Goal: Use online tool/utility: Utilize a website feature to perform a specific function

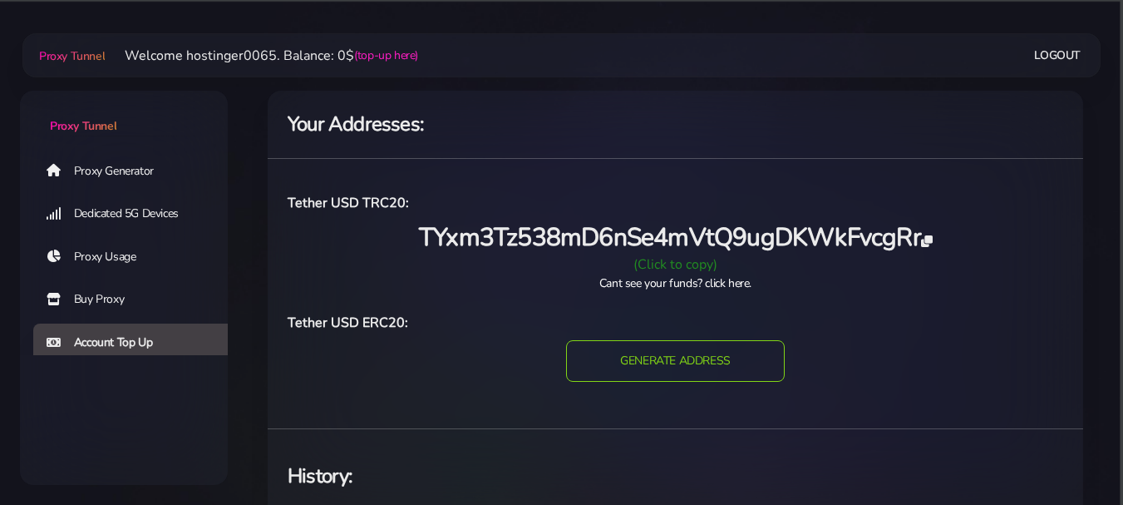
click at [96, 261] on link "Proxy Usage" at bounding box center [137, 257] width 208 height 38
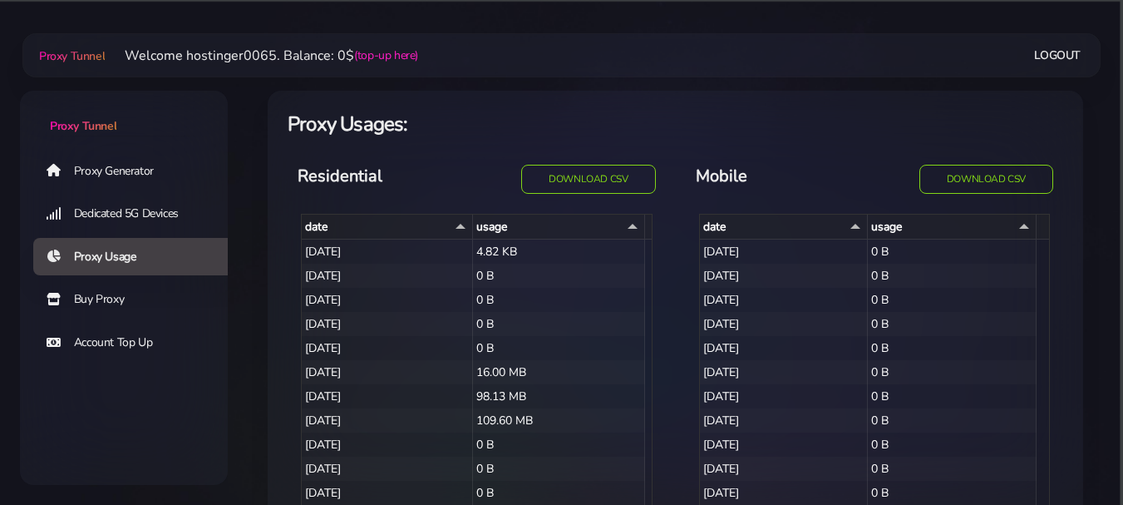
select select "14"
click at [105, 176] on link "Proxy Generator" at bounding box center [137, 170] width 208 height 38
click at [86, 176] on link "Proxy Generator" at bounding box center [137, 170] width 208 height 38
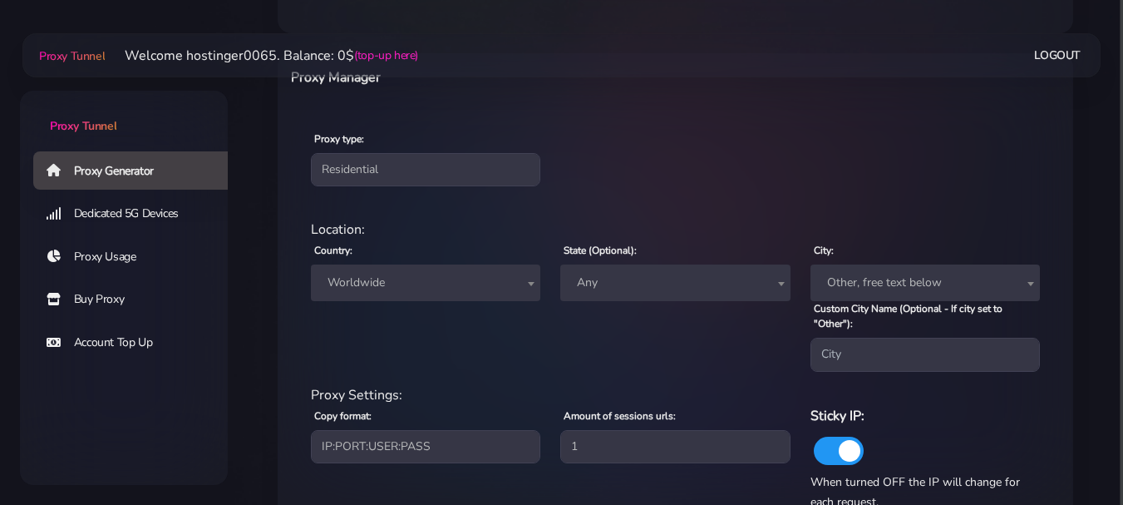
scroll to position [694, 0]
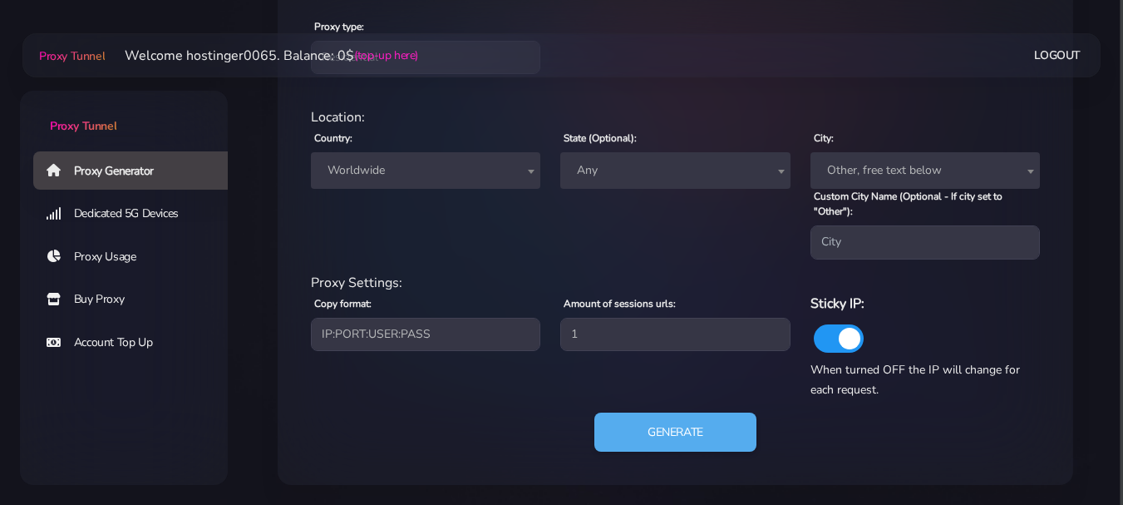
click at [105, 119] on span "Proxy Tunnel" at bounding box center [83, 126] width 66 height 16
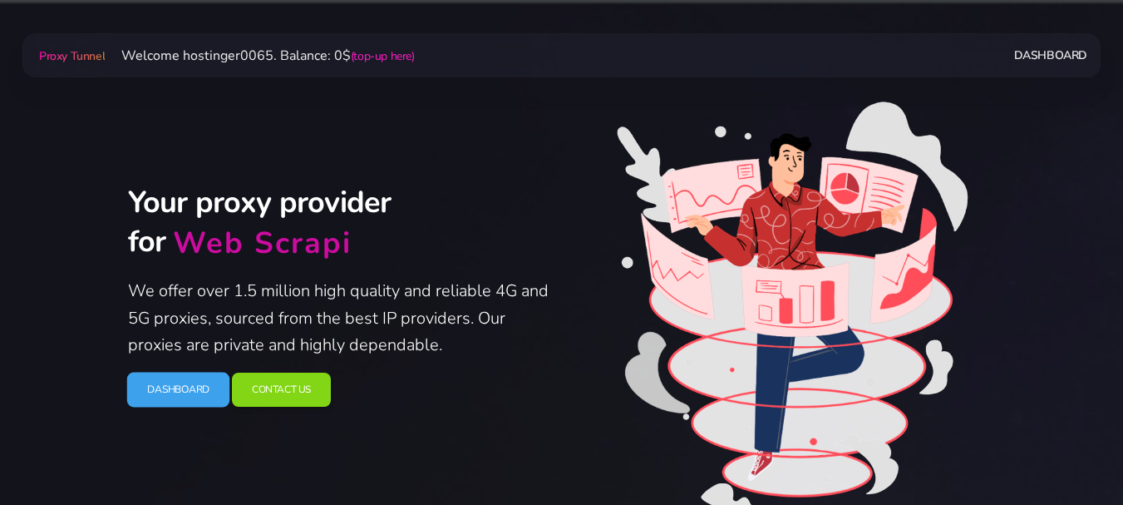
click at [209, 385] on link "Dashboard" at bounding box center [177, 389] width 103 height 35
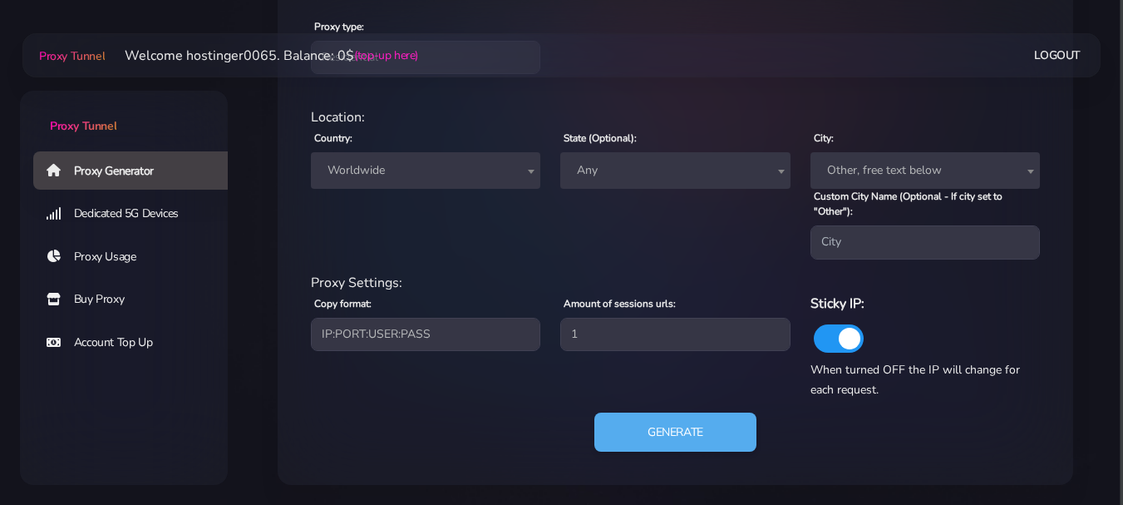
scroll to position [362, 0]
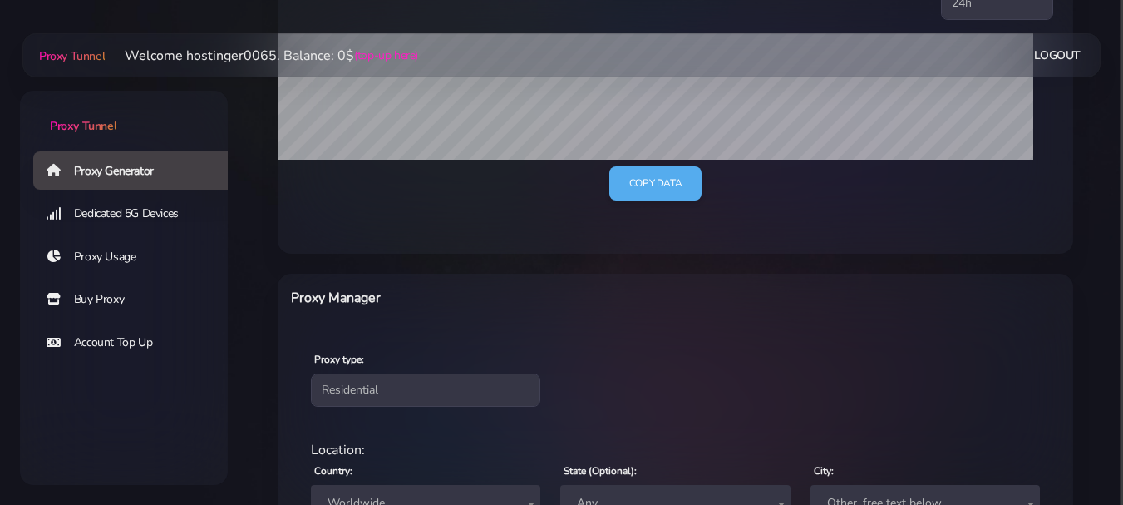
click at [172, 217] on link "Dedicated 5G Devices" at bounding box center [137, 213] width 208 height 38
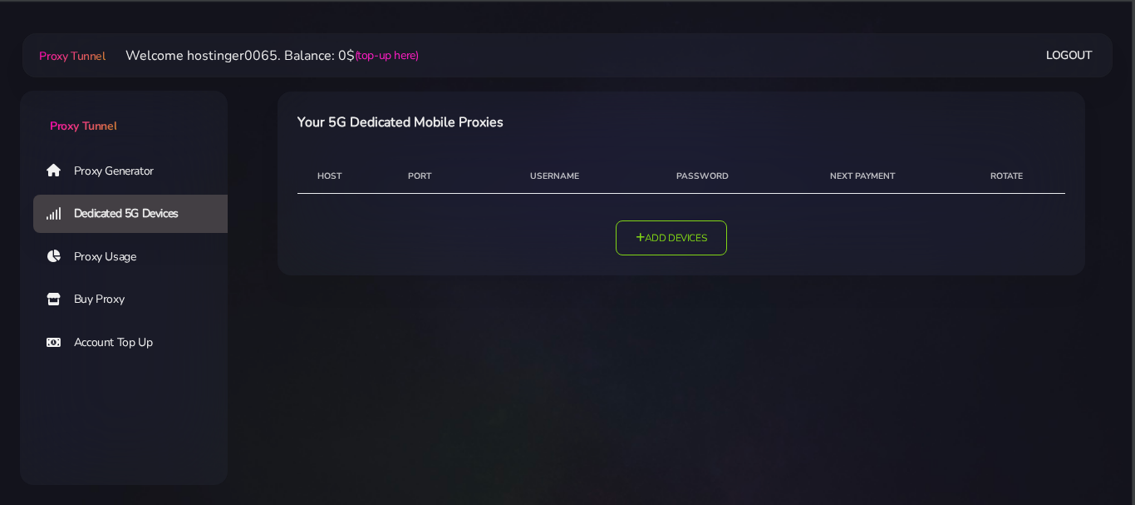
click at [135, 247] on link "Proxy Usage" at bounding box center [137, 257] width 208 height 38
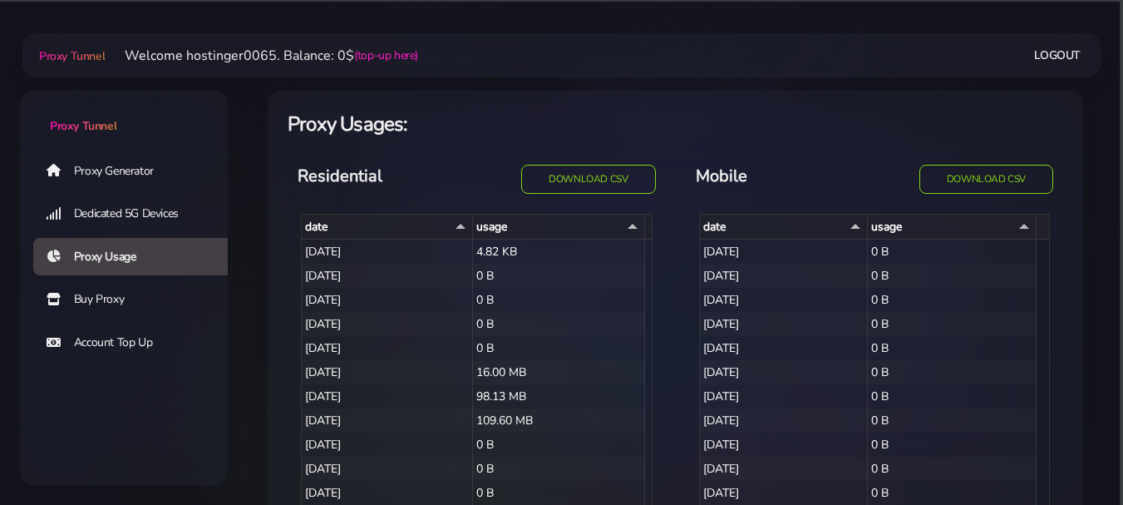
select select "14"
click at [99, 120] on span "Proxy Tunnel" at bounding box center [83, 126] width 66 height 16
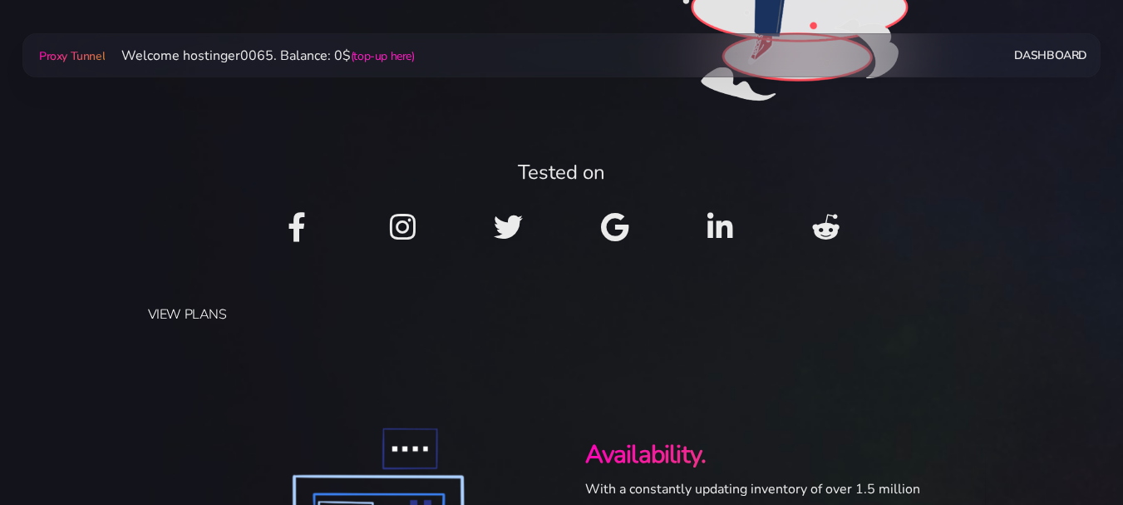
scroll to position [748, 0]
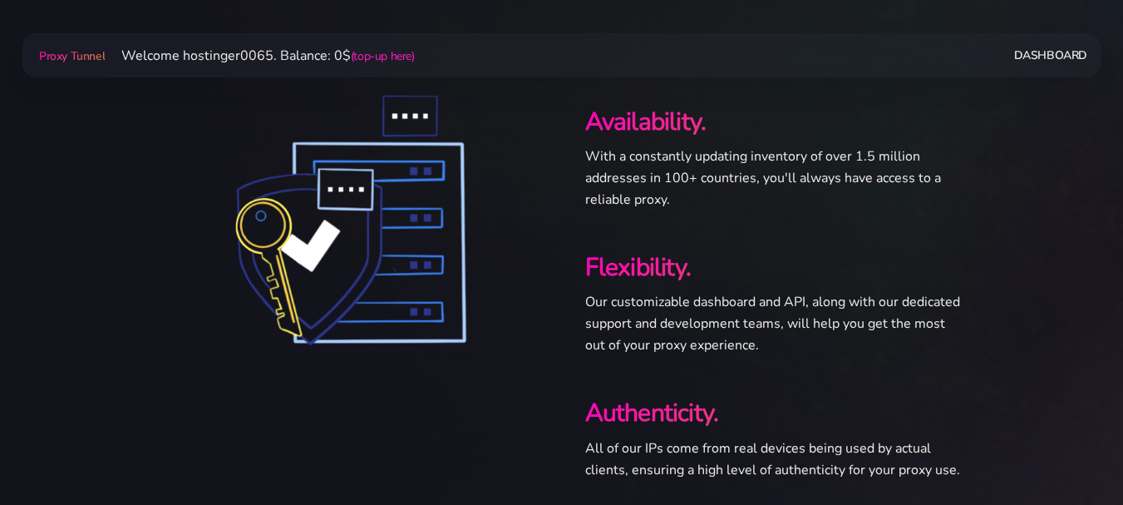
click at [1040, 57] on link "Dashboard" at bounding box center [1050, 55] width 73 height 31
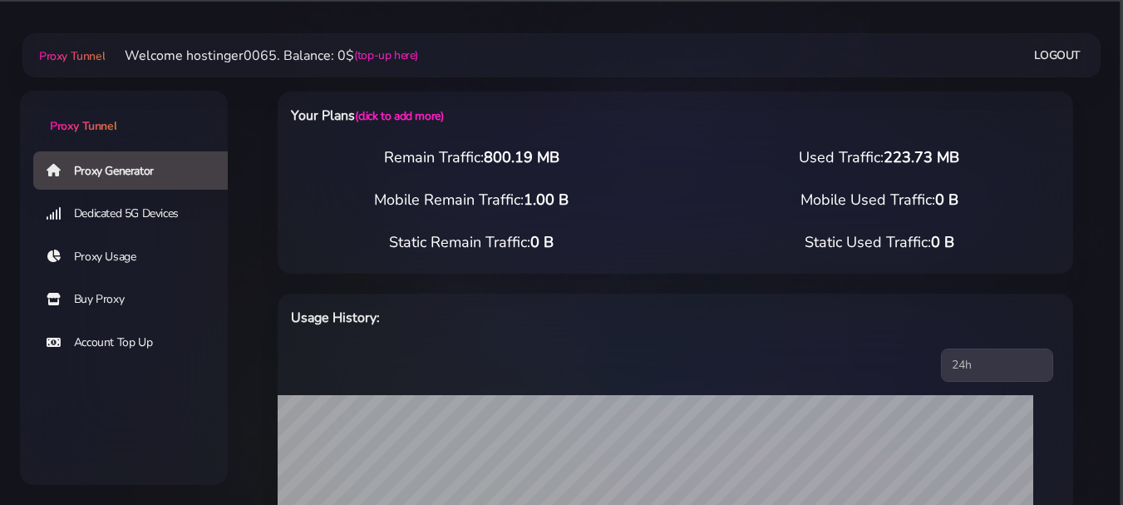
click at [324, 116] on h6 "Your Plans (click to add more)" at bounding box center [511, 116] width 441 height 22
click at [370, 122] on link "(click to add more)" at bounding box center [399, 116] width 88 height 16
click at [375, 116] on link "(click to add more)" at bounding box center [399, 116] width 88 height 16
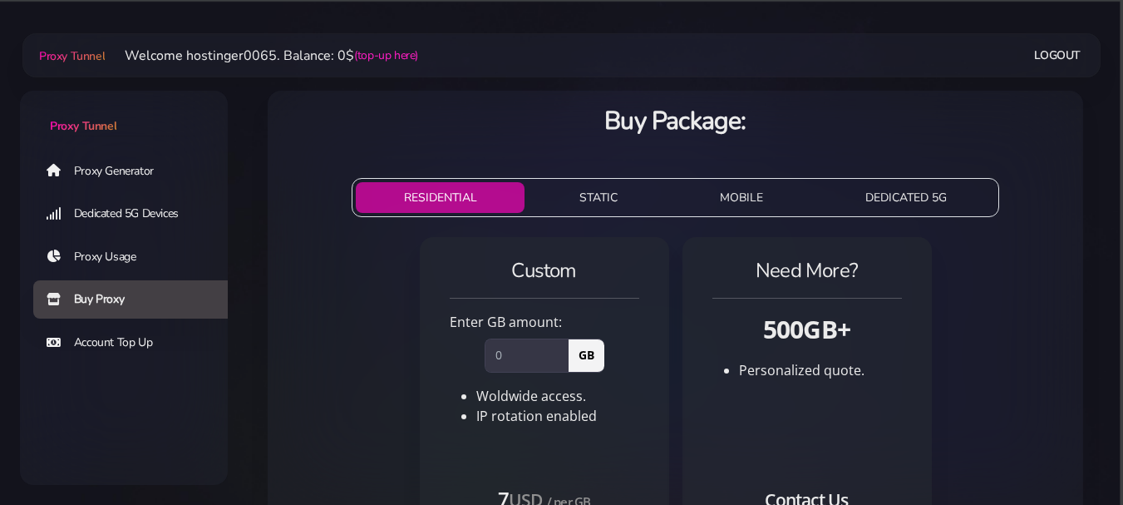
click at [50, 59] on span "Proxy Tunnel" at bounding box center [72, 56] width 66 height 16
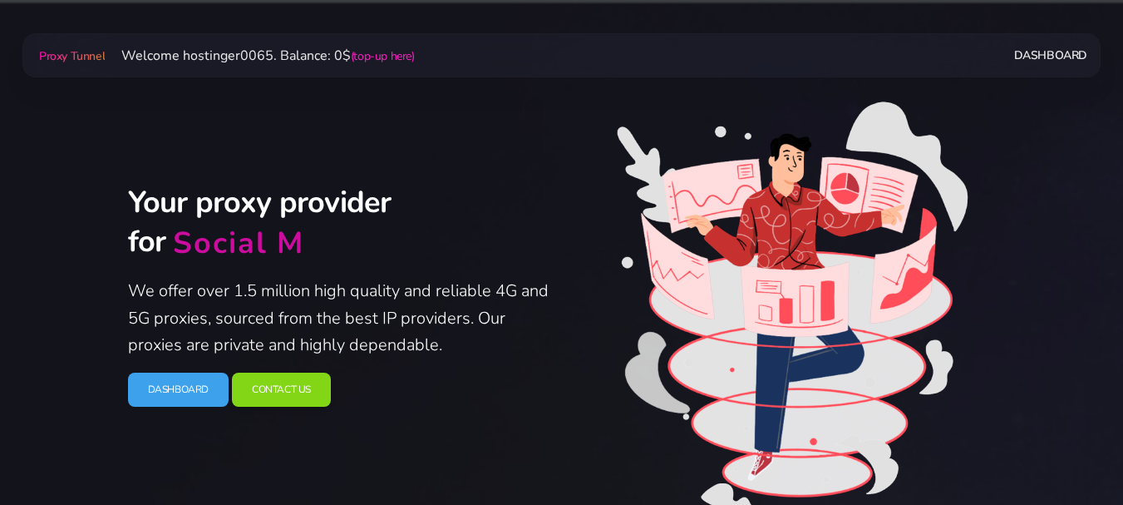
drag, startPoint x: 194, startPoint y: 396, endPoint x: 219, endPoint y: 499, distance: 105.2
click at [194, 396] on link "Dashboard" at bounding box center [178, 389] width 101 height 34
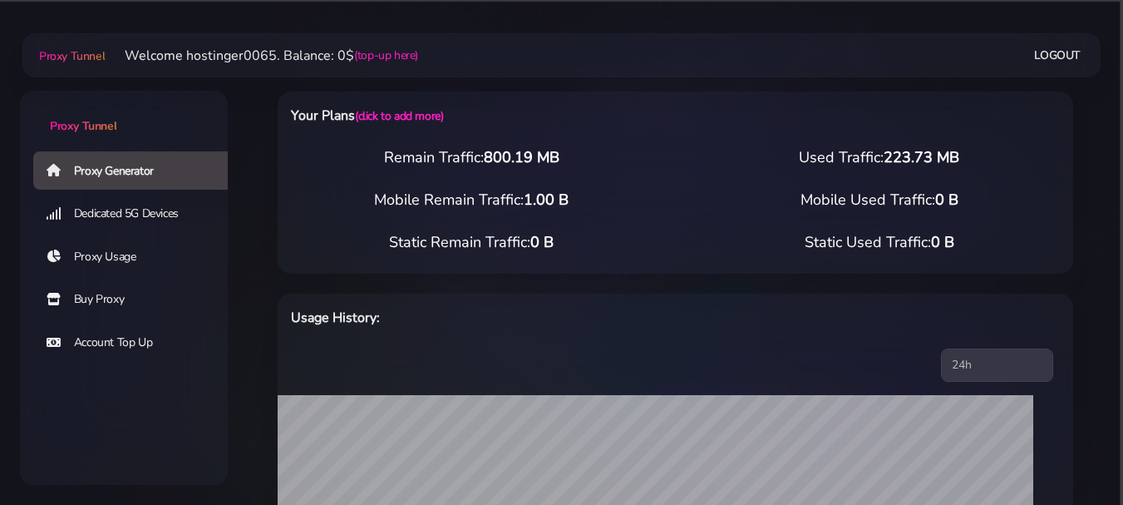
click at [462, 195] on div "Mobile Remain Traffic: 1.00 B" at bounding box center [472, 200] width 408 height 22
click at [93, 297] on link "Buy Proxy" at bounding box center [137, 299] width 208 height 38
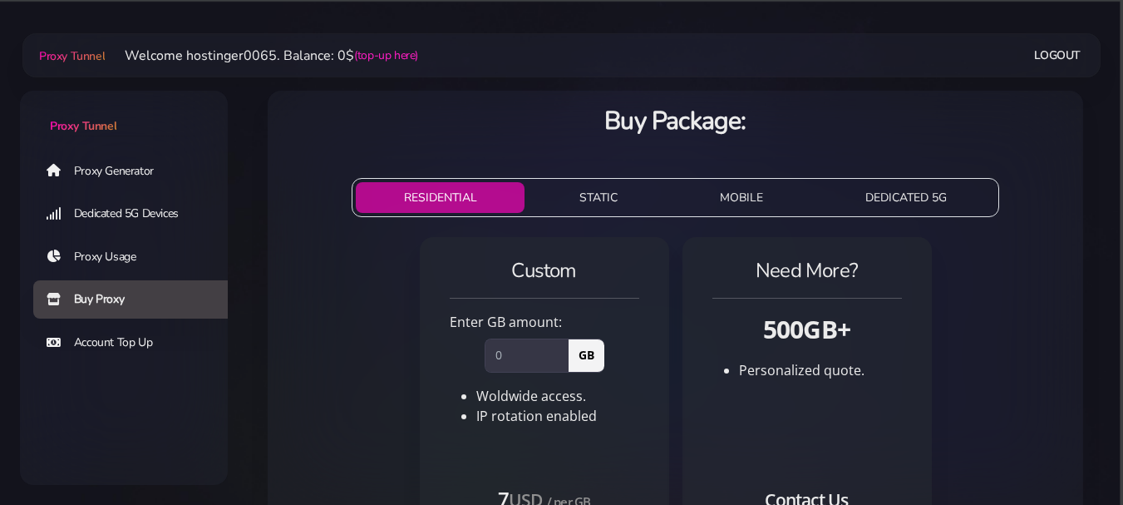
scroll to position [201, 0]
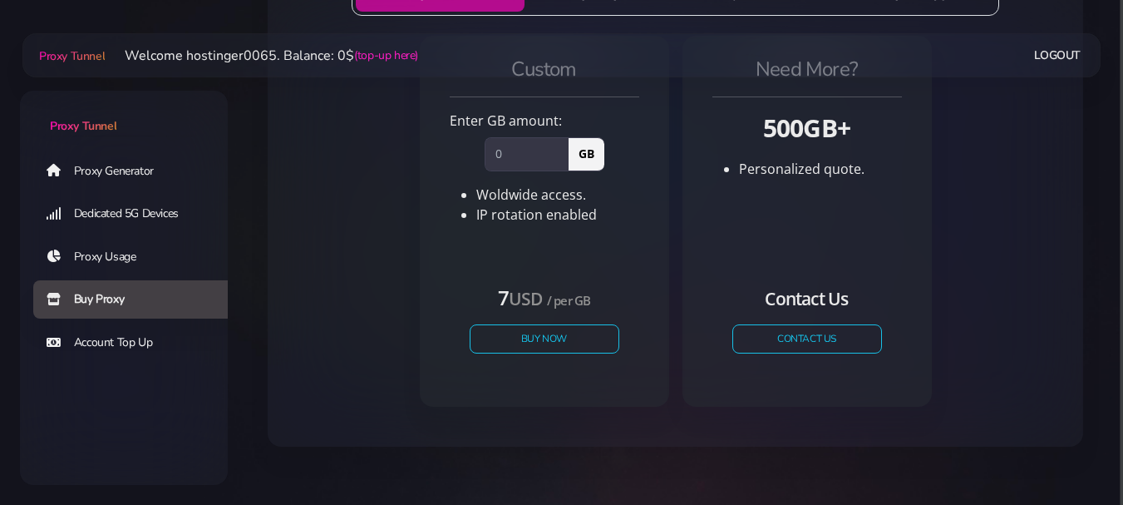
click at [142, 337] on link "Account Top Up" at bounding box center [137, 342] width 208 height 38
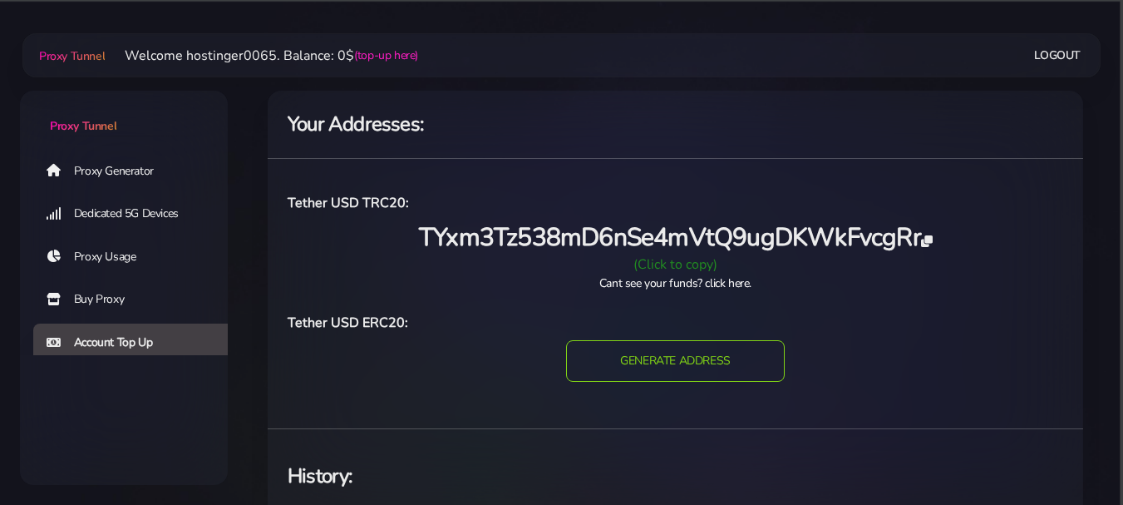
scroll to position [332, 0]
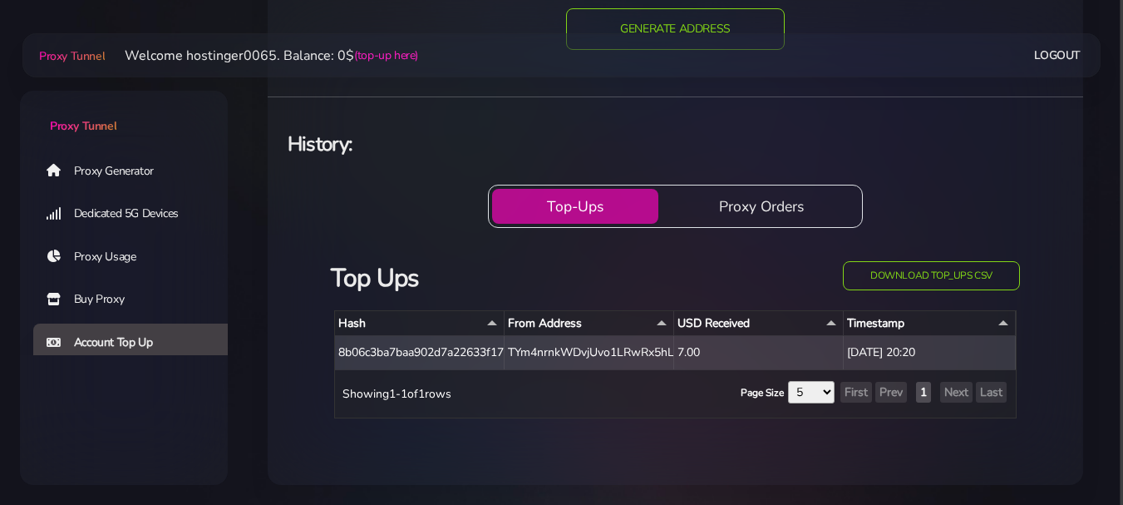
click at [500, 347] on div "8b06c3ba7baa902d7a22633f1764d2291fa79e93aff6075d5fbdce65263dbade" at bounding box center [420, 352] width 170 height 33
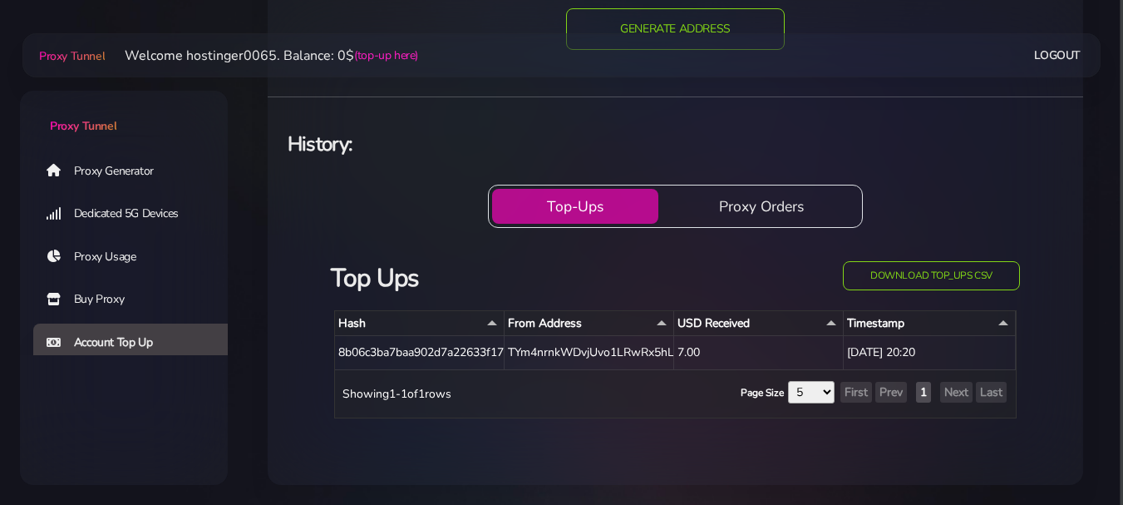
click at [137, 289] on link "Buy Proxy" at bounding box center [137, 299] width 208 height 38
click at [154, 249] on link "Proxy Usage" at bounding box center [137, 257] width 208 height 38
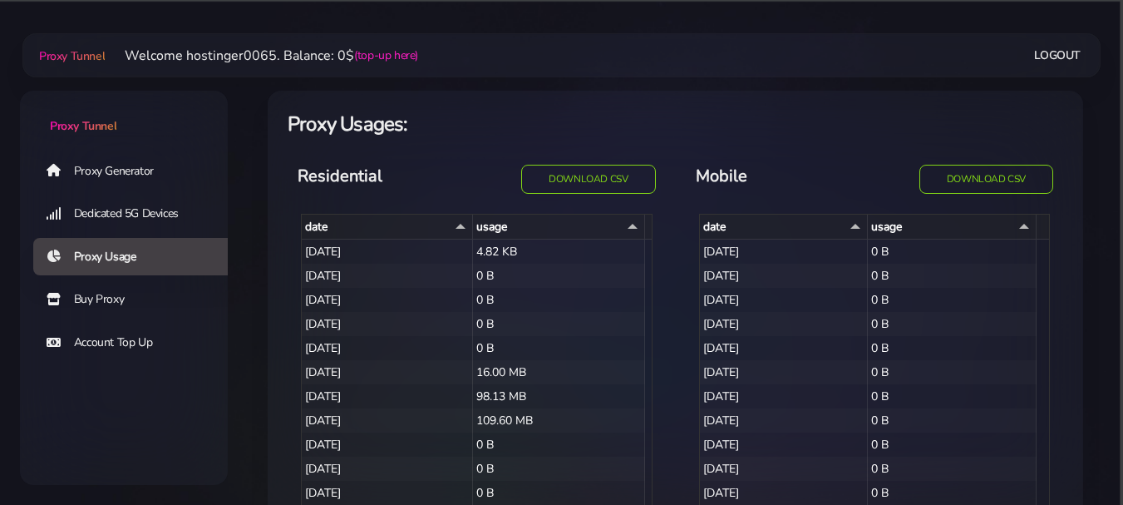
select select "14"
click at [107, 165] on link "Proxy Generator" at bounding box center [137, 170] width 208 height 38
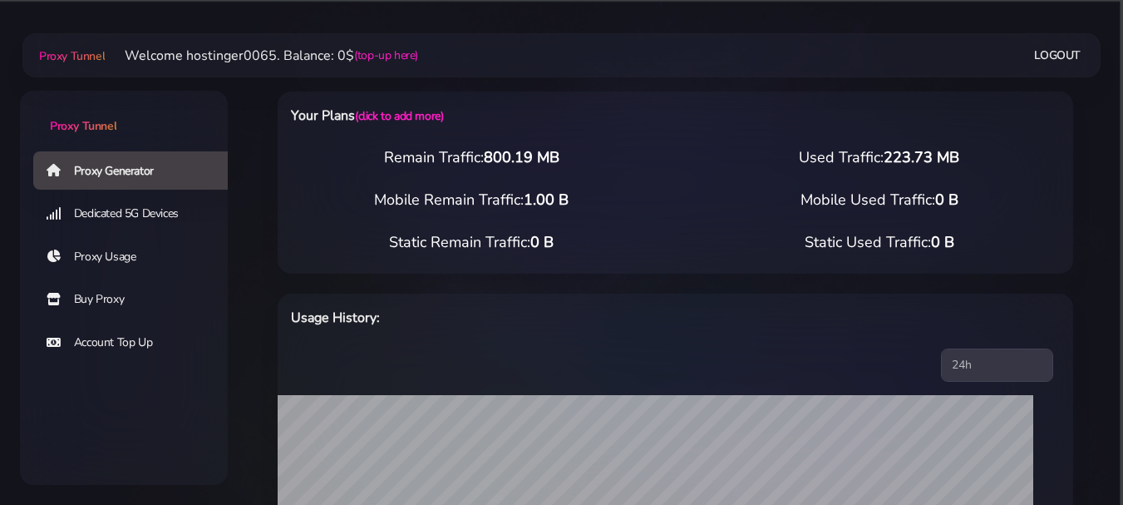
click at [771, 168] on div "Remain Traffic: 800.19 MB Used Traffic: 223.73 MB" at bounding box center [675, 167] width 815 height 42
click at [516, 235] on div "Static Remain Traffic: 0 B" at bounding box center [472, 242] width 408 height 22
click at [522, 235] on div "Static Remain Traffic: 0 B" at bounding box center [472, 242] width 408 height 22
drag, startPoint x: 323, startPoint y: 120, endPoint x: 357, endPoint y: 169, distance: 59.2
click at [323, 119] on h6 "Your Plans (click to add more)" at bounding box center [511, 116] width 441 height 22
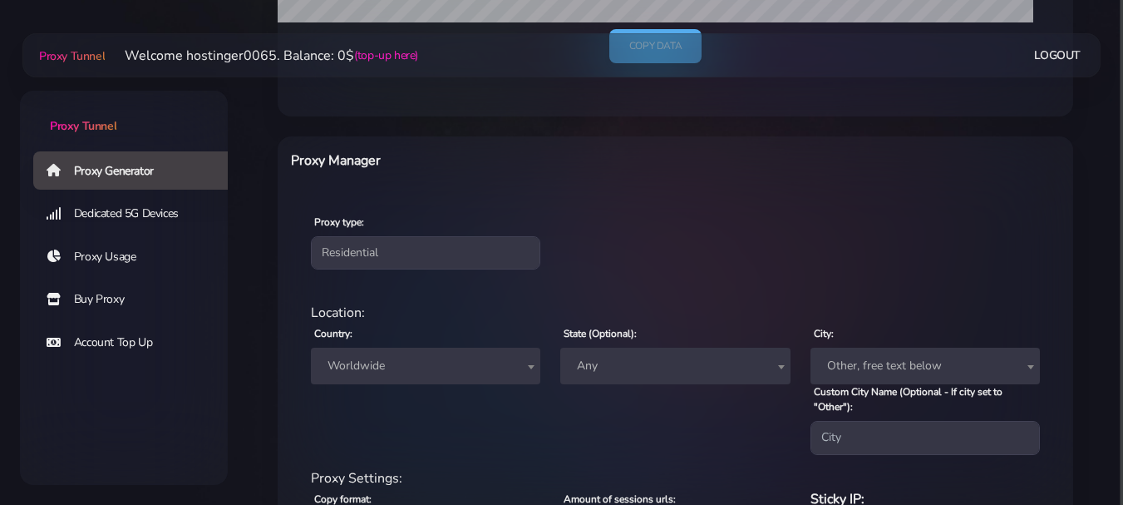
scroll to position [694, 0]
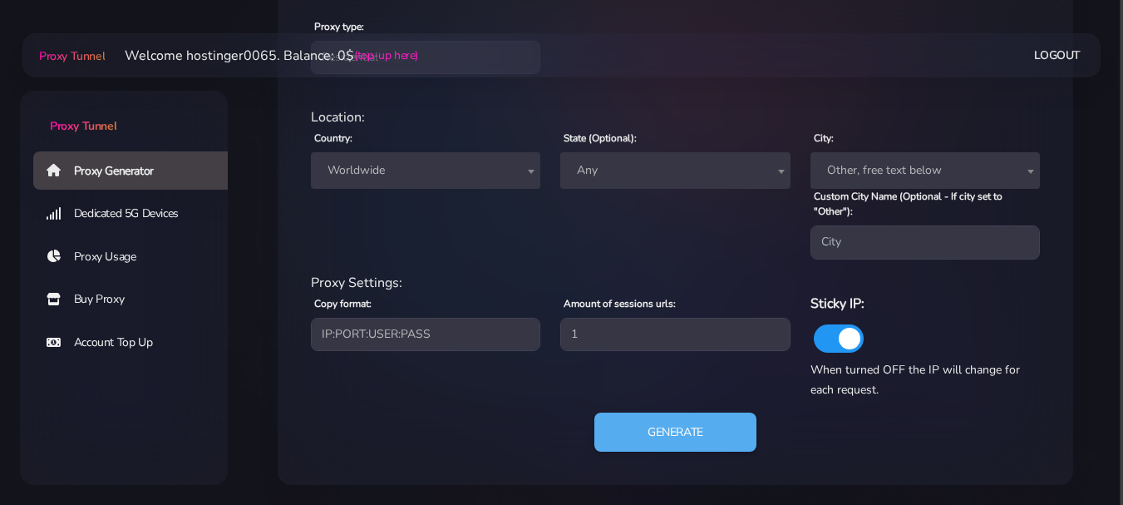
click at [517, 168] on span "Worldwide" at bounding box center [425, 170] width 209 height 23
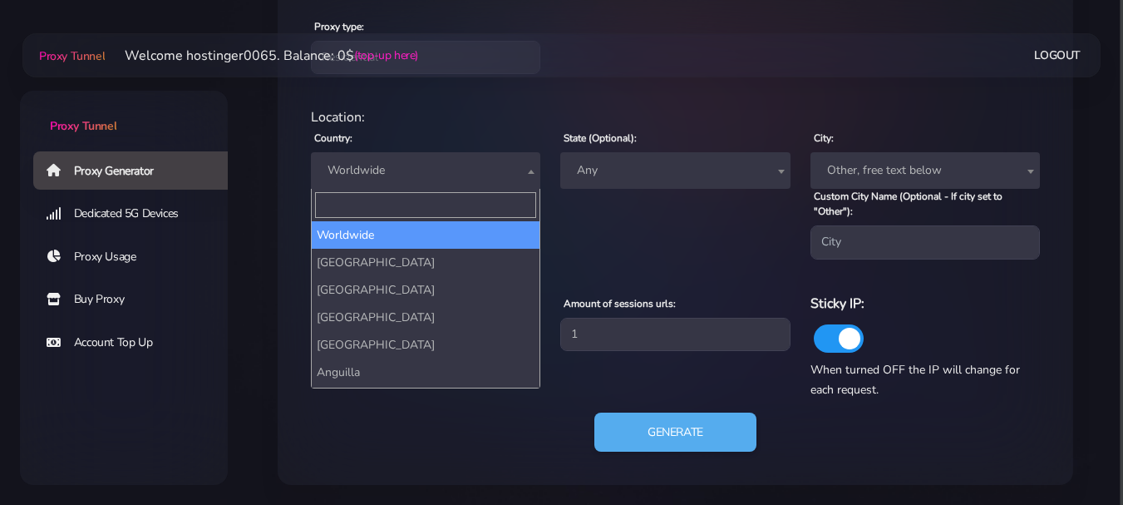
click at [613, 218] on div "State (Optional): Any Any" at bounding box center [674, 192] width 249 height 131
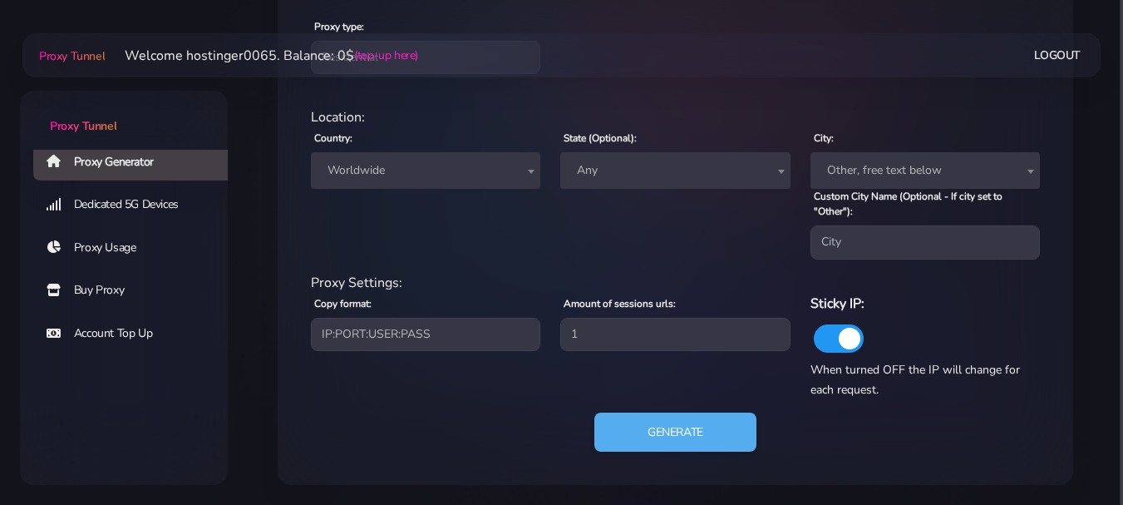
scroll to position [528, 0]
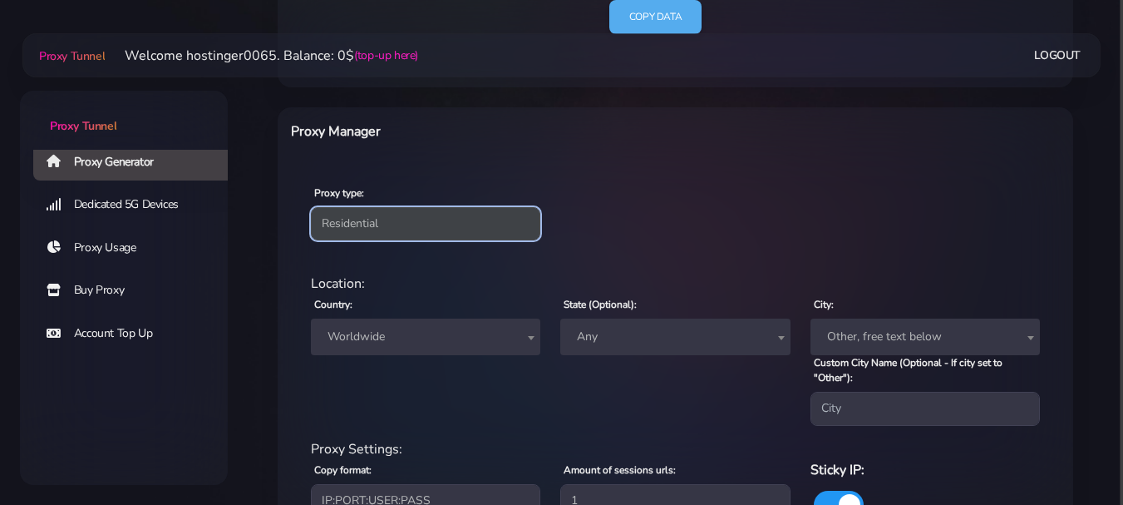
click at [459, 208] on select "Residential Static Mobile" at bounding box center [425, 223] width 229 height 33
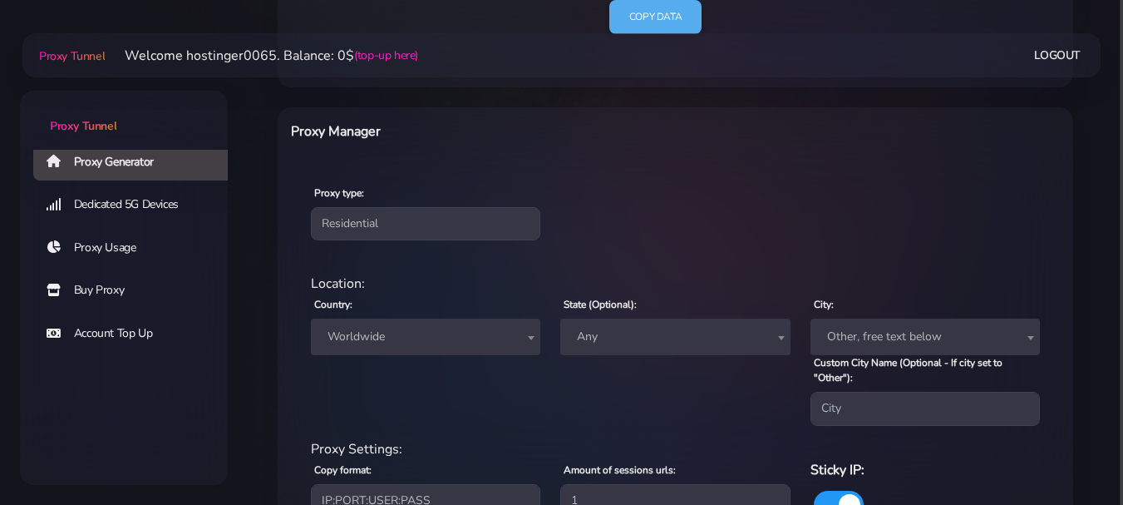
click at [623, 264] on div "residential Location: Country: Worldwide [GEOGRAPHIC_DATA] [GEOGRAPHIC_DATA] [G…" at bounding box center [675, 455] width 769 height 391
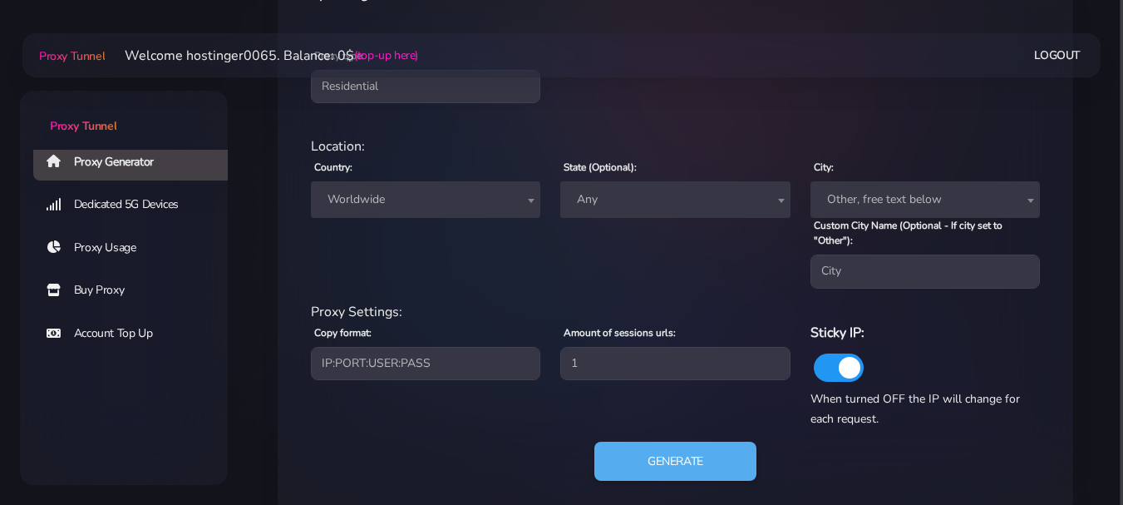
scroll to position [694, 0]
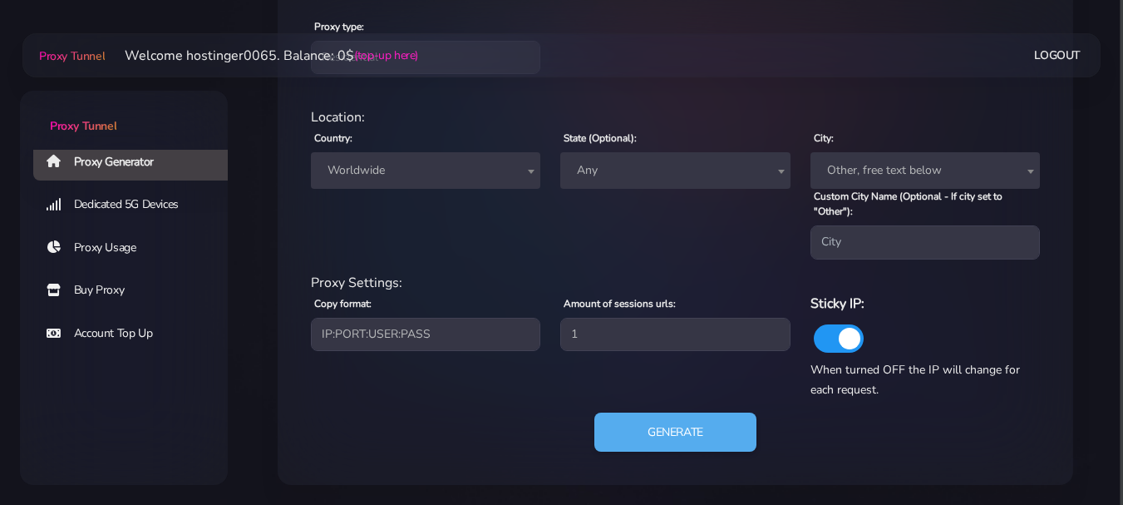
click at [450, 174] on span "Worldwide" at bounding box center [425, 170] width 209 height 23
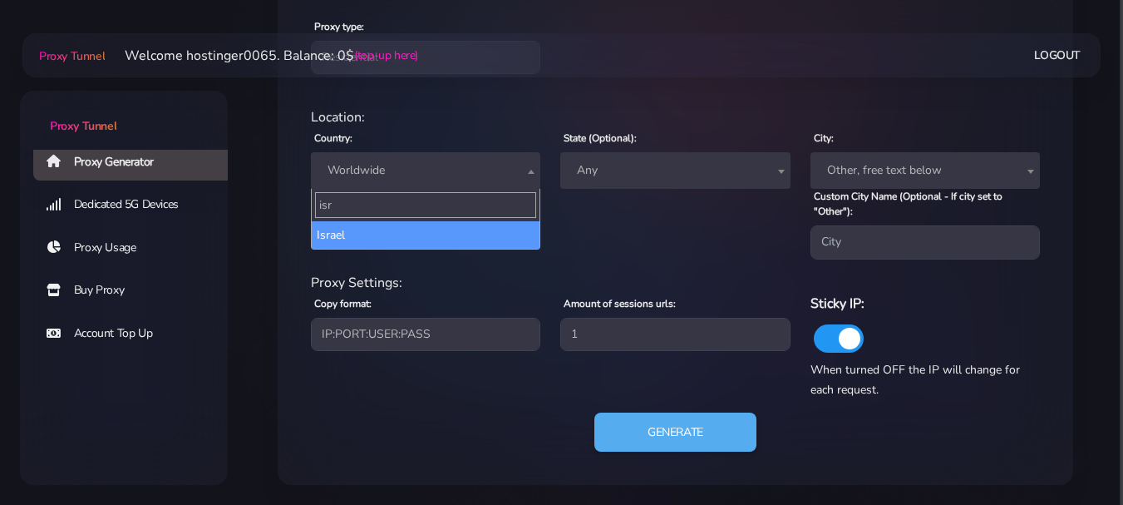
type input "isra"
select select "IL"
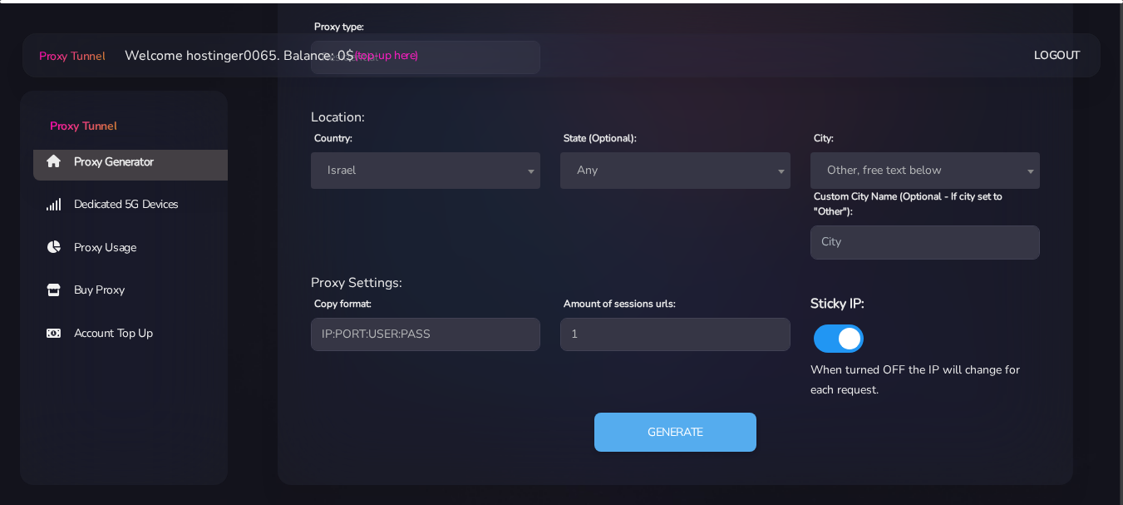
click at [907, 171] on span "Other, free text below" at bounding box center [924, 170] width 209 height 23
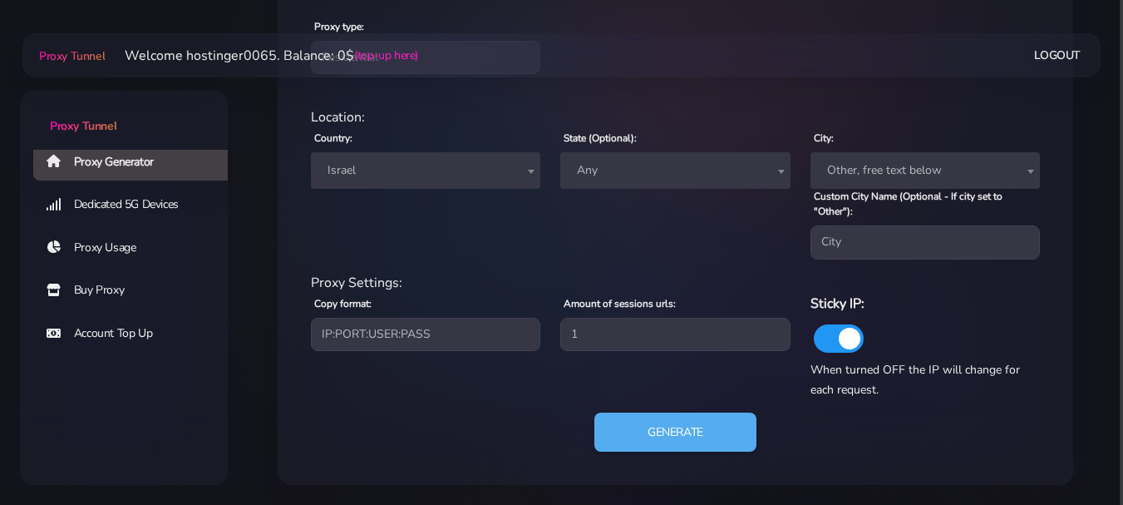
click at [924, 174] on span "Other, free text below" at bounding box center [924, 170] width 209 height 23
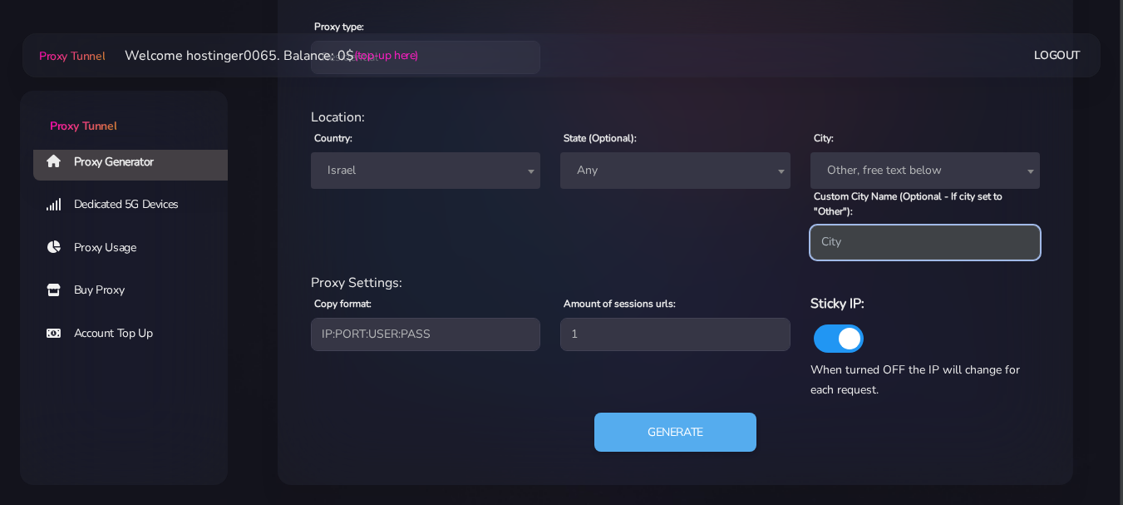
click at [939, 239] on input "Custom City Name (Optional - If city set to "Other"):" at bounding box center [924, 241] width 229 height 33
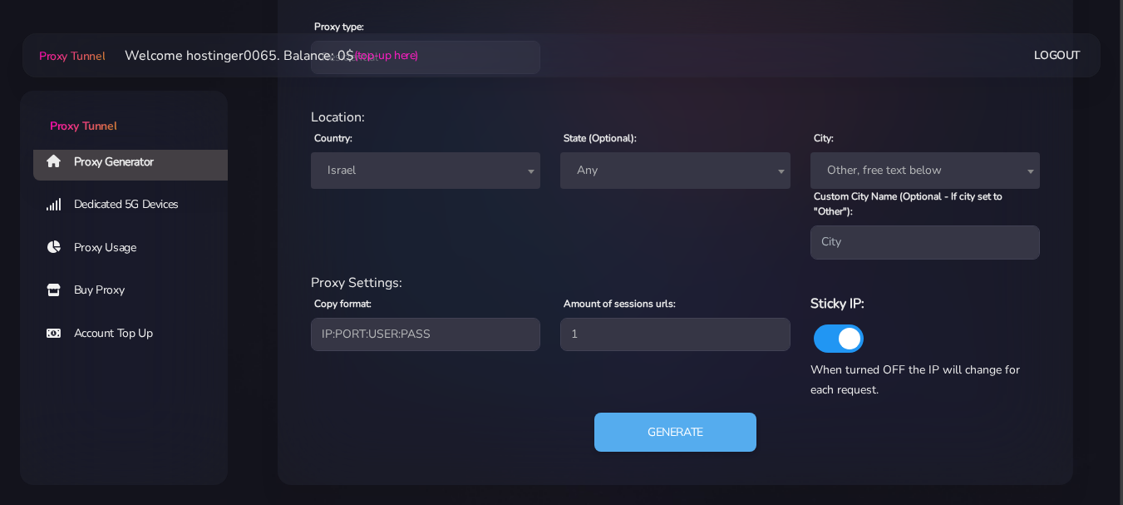
click at [974, 165] on span "Other, free text below" at bounding box center [924, 170] width 209 height 23
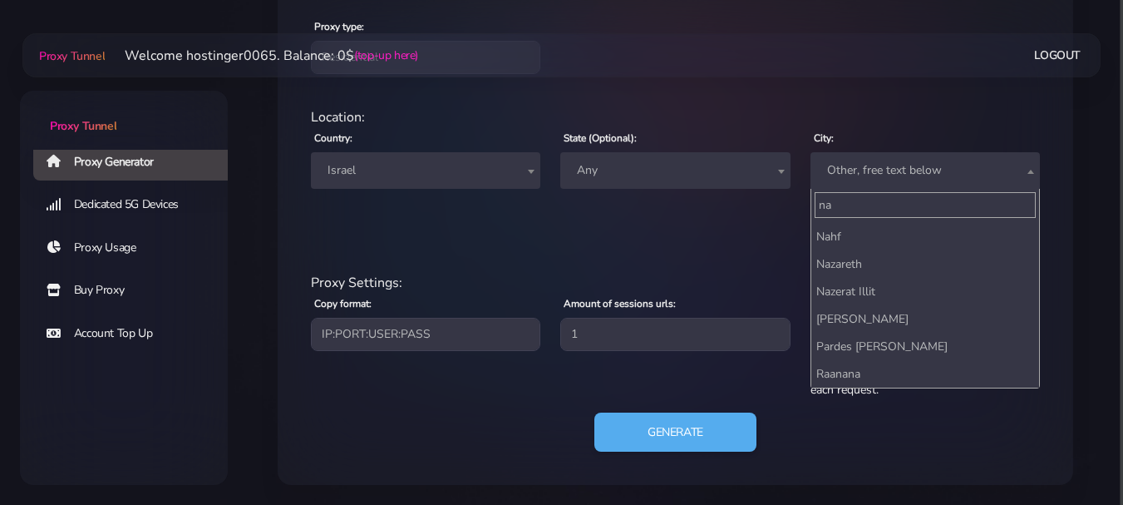
scroll to position [0, 0]
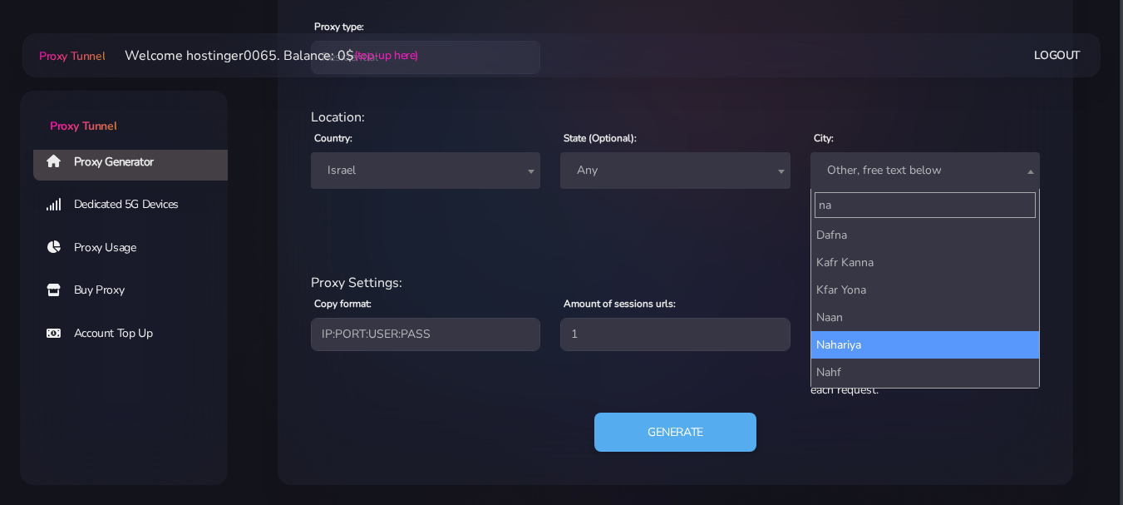
type input "na"
select select "Nahariya"
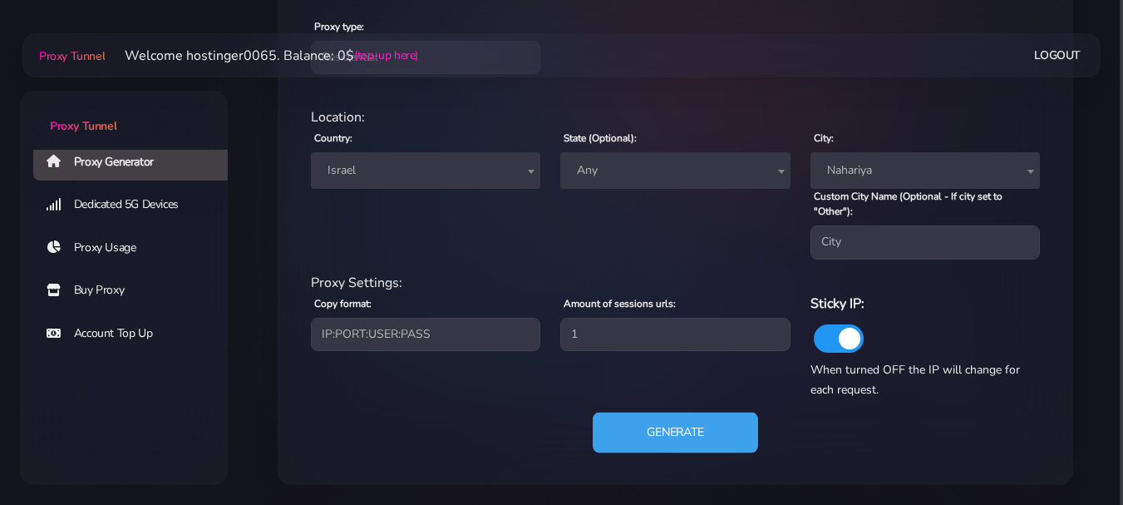
click at [660, 428] on button "Generate" at bounding box center [675, 431] width 165 height 41
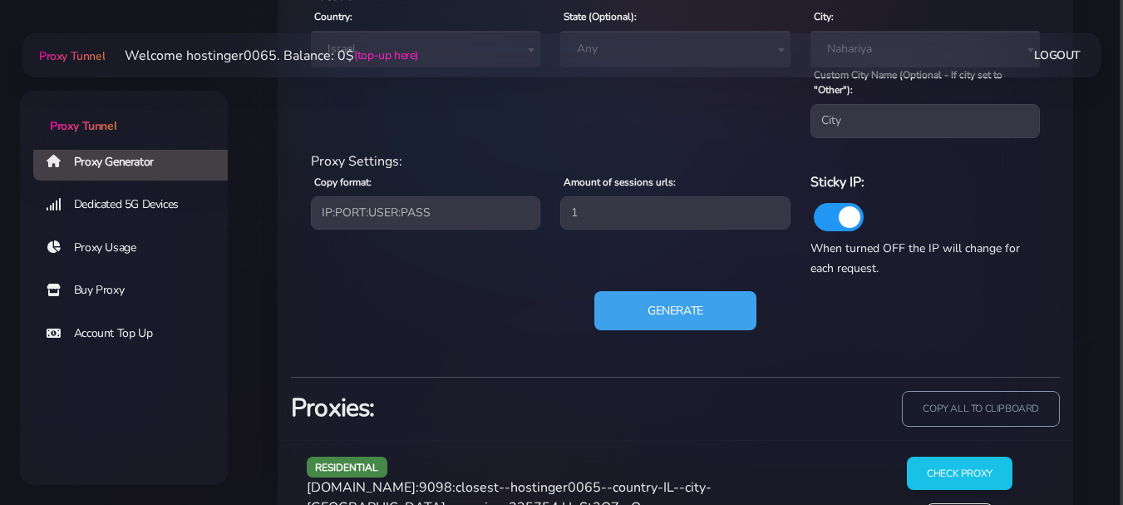
scroll to position [649, 0]
